Goal: Find specific page/section: Find specific page/section

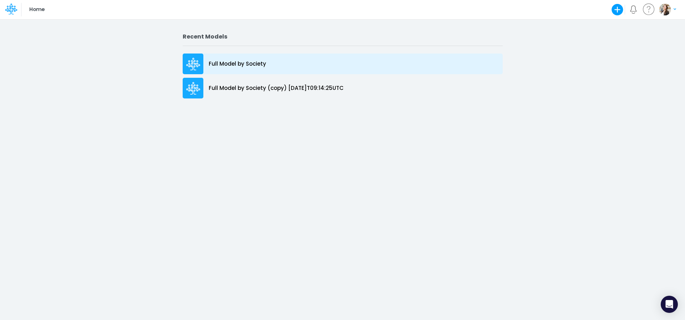
click at [280, 66] on div "Full Model by Society" at bounding box center [343, 64] width 320 height 21
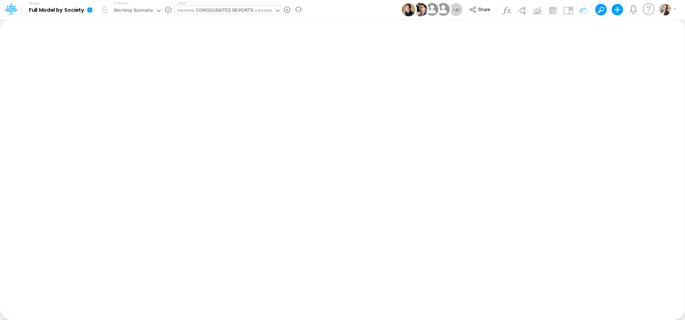
click at [245, 9] on div "====== CONSOLIDATED REPORTS ======" at bounding box center [224, 11] width 95 height 8
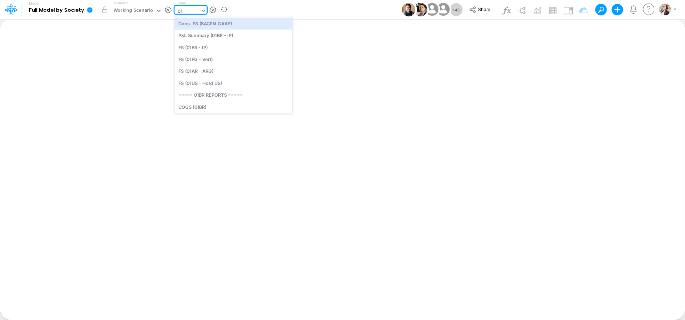
type input "01ar"
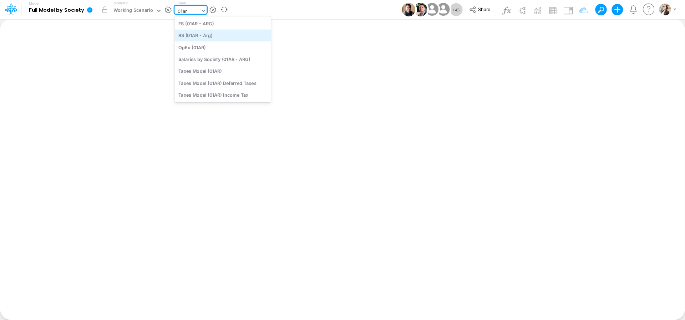
click at [246, 32] on div "BS (01AR - Arg)" at bounding box center [222, 36] width 96 height 12
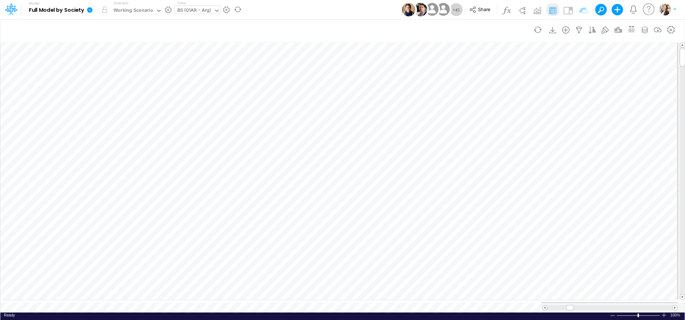
scroll to position [3, 23]
click at [185, 11] on div "BS (01AR - Arg)" at bounding box center [194, 11] width 34 height 8
type input "cogs03"
drag, startPoint x: 194, startPoint y: 11, endPoint x: 175, endPoint y: 11, distance: 19.3
click at [175, 11] on div "BS (01AR - Arg)" at bounding box center [193, 11] width 39 height 11
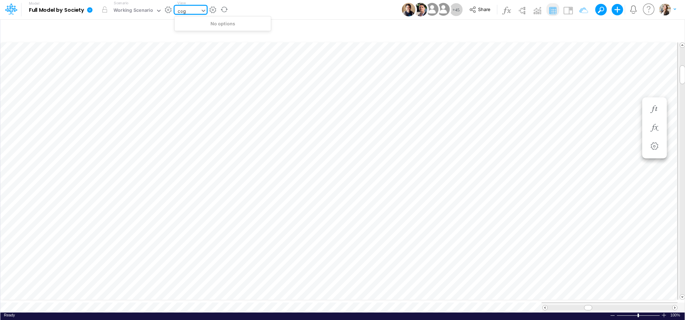
type input "cogs"
click at [189, 32] on div "COGS (03BR)" at bounding box center [222, 36] width 96 height 12
